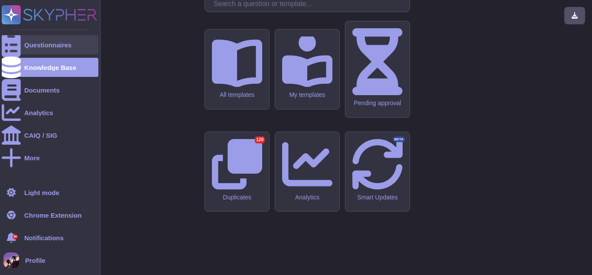
click at [20, 42] on div at bounding box center [11, 44] width 19 height 19
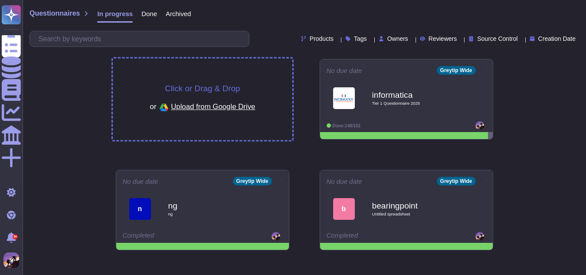
click at [135, 86] on div "Click or Drag & Drop or Upload from Google Drive" at bounding box center [203, 100] width 180 height 82
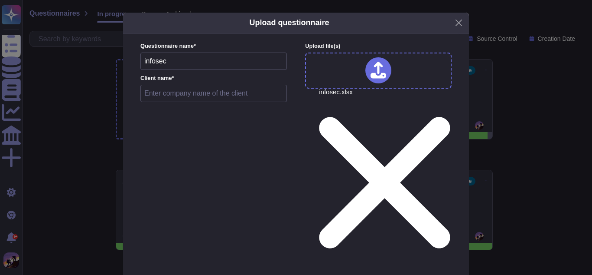
click at [222, 89] on input "text" at bounding box center [214, 93] width 147 height 17
type input "infosec"
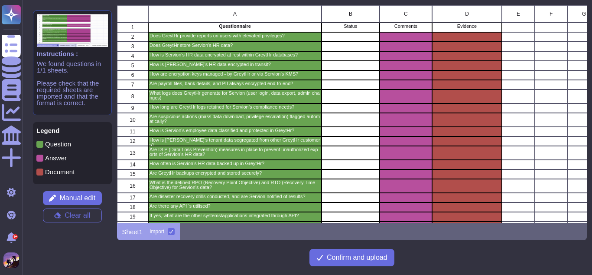
scroll to position [211, 464]
click at [343, 258] on span "Confirm and upload" at bounding box center [357, 257] width 61 height 7
